Goal: Find specific page/section: Find specific page/section

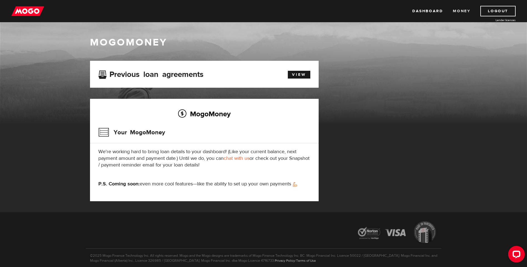
click at [463, 10] on link "Money" at bounding box center [462, 11] width 18 height 11
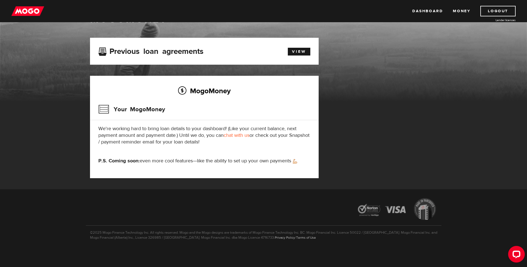
click at [31, 10] on img at bounding box center [27, 11] width 33 height 11
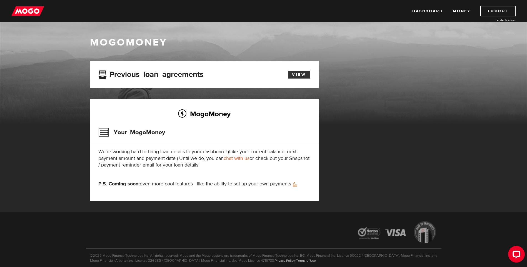
click at [305, 76] on link "View" at bounding box center [299, 75] width 23 height 8
